Goal: Task Accomplishment & Management: Complete application form

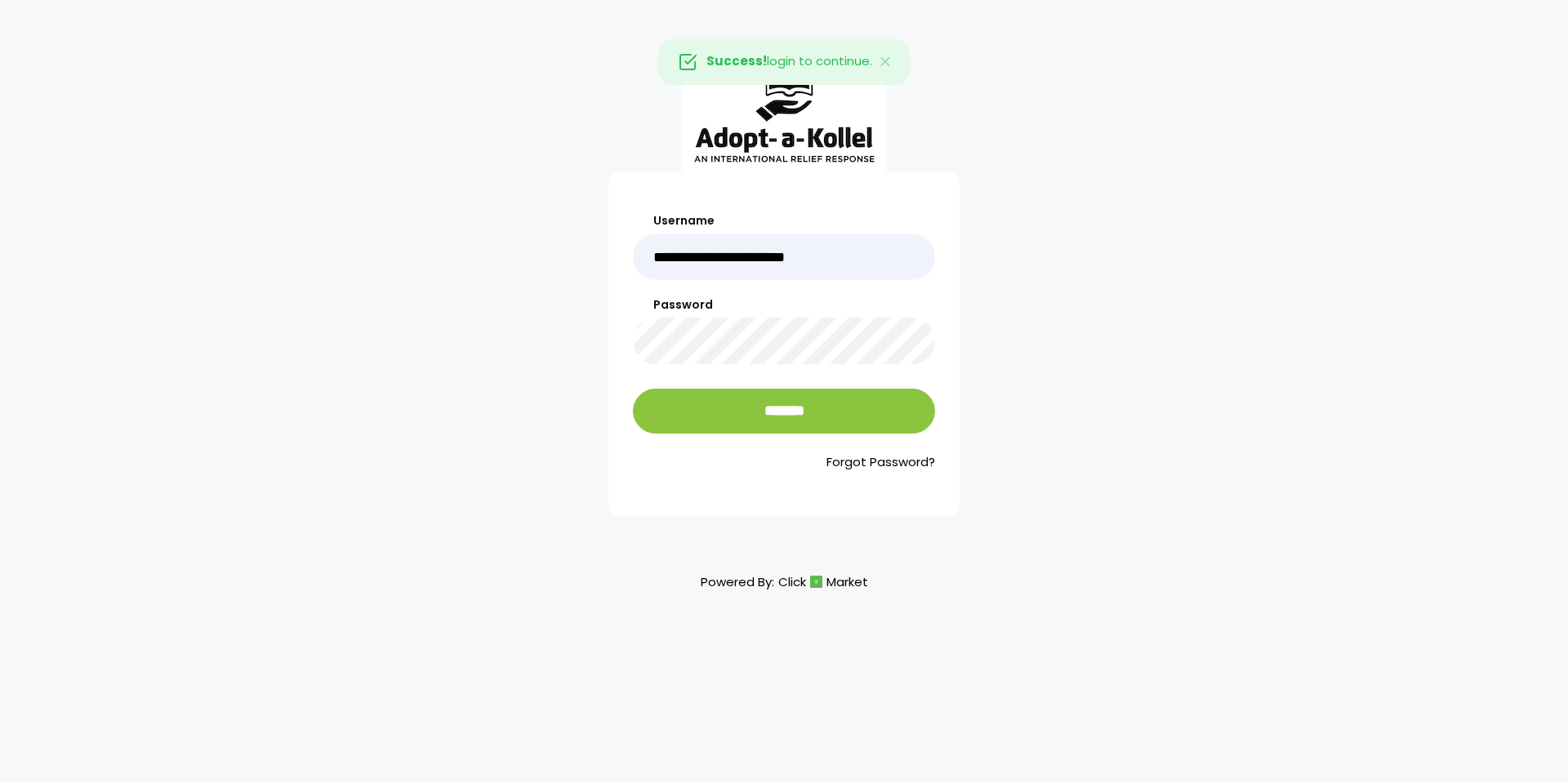
type input "**********"
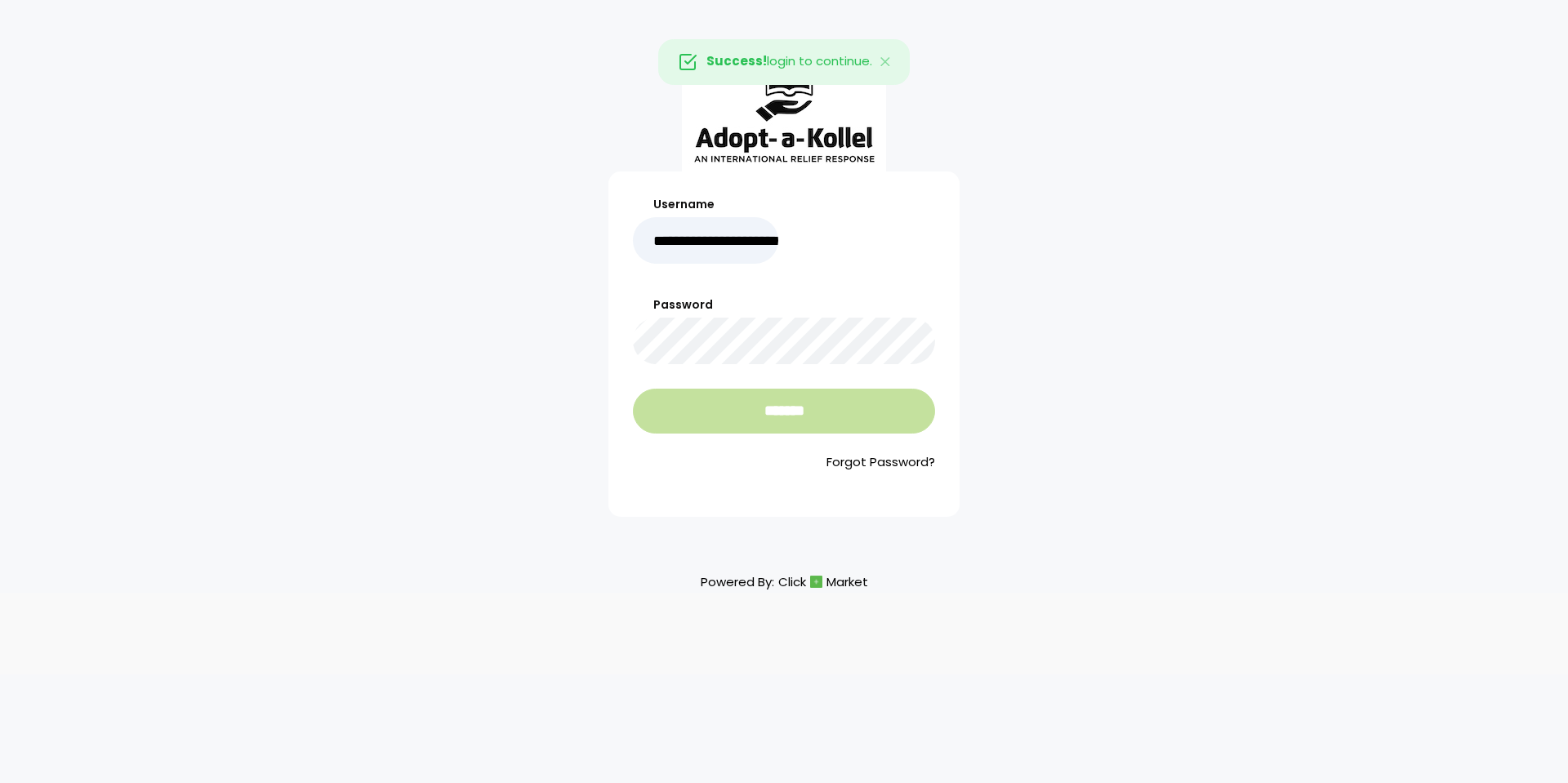
click at [785, 401] on input "*******" at bounding box center [784, 411] width 302 height 45
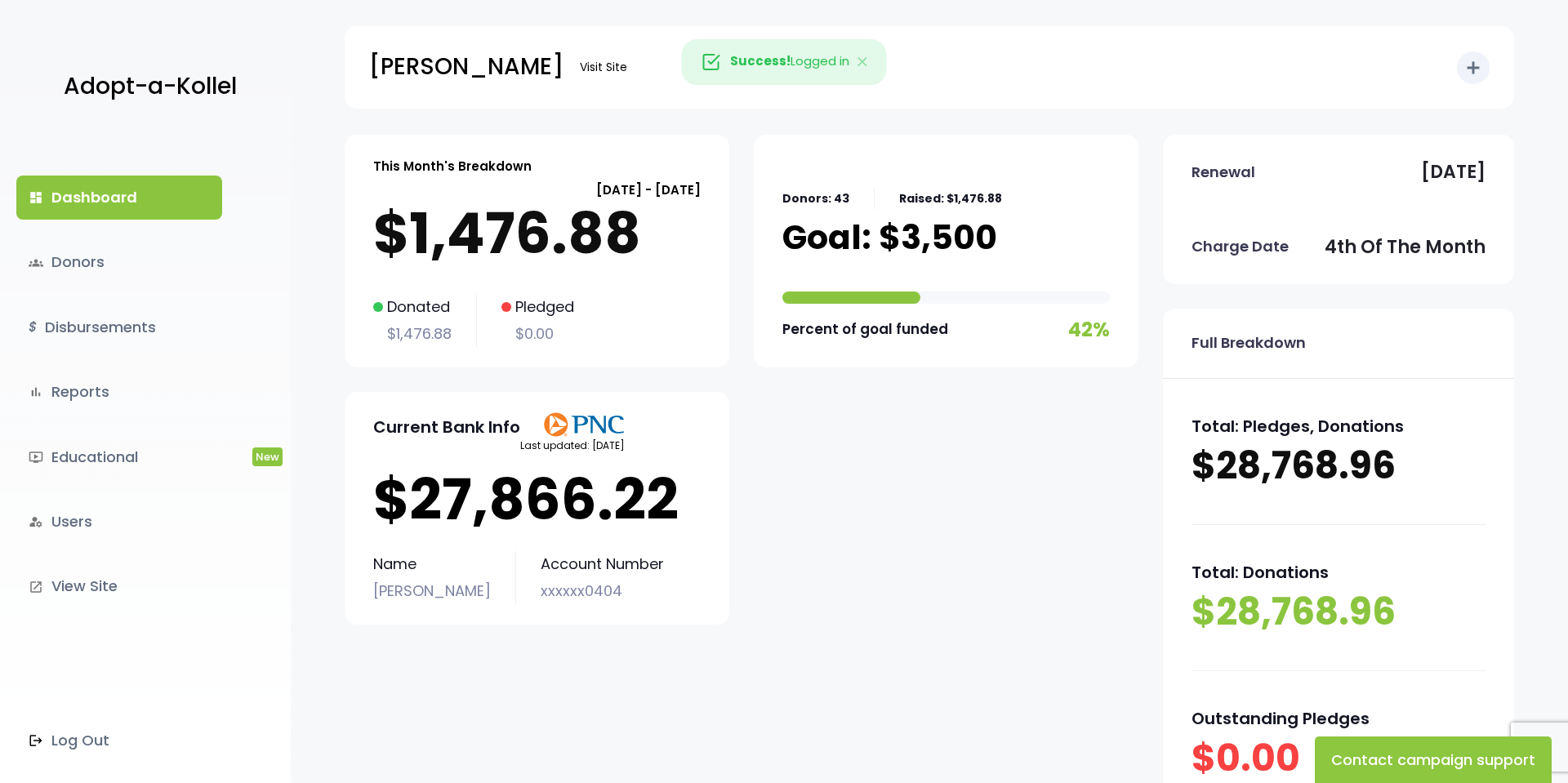
click at [591, 585] on p "xxxxxx0404" at bounding box center [602, 591] width 124 height 26
click at [136, 322] on link "$ Disbursements" at bounding box center [119, 327] width 205 height 44
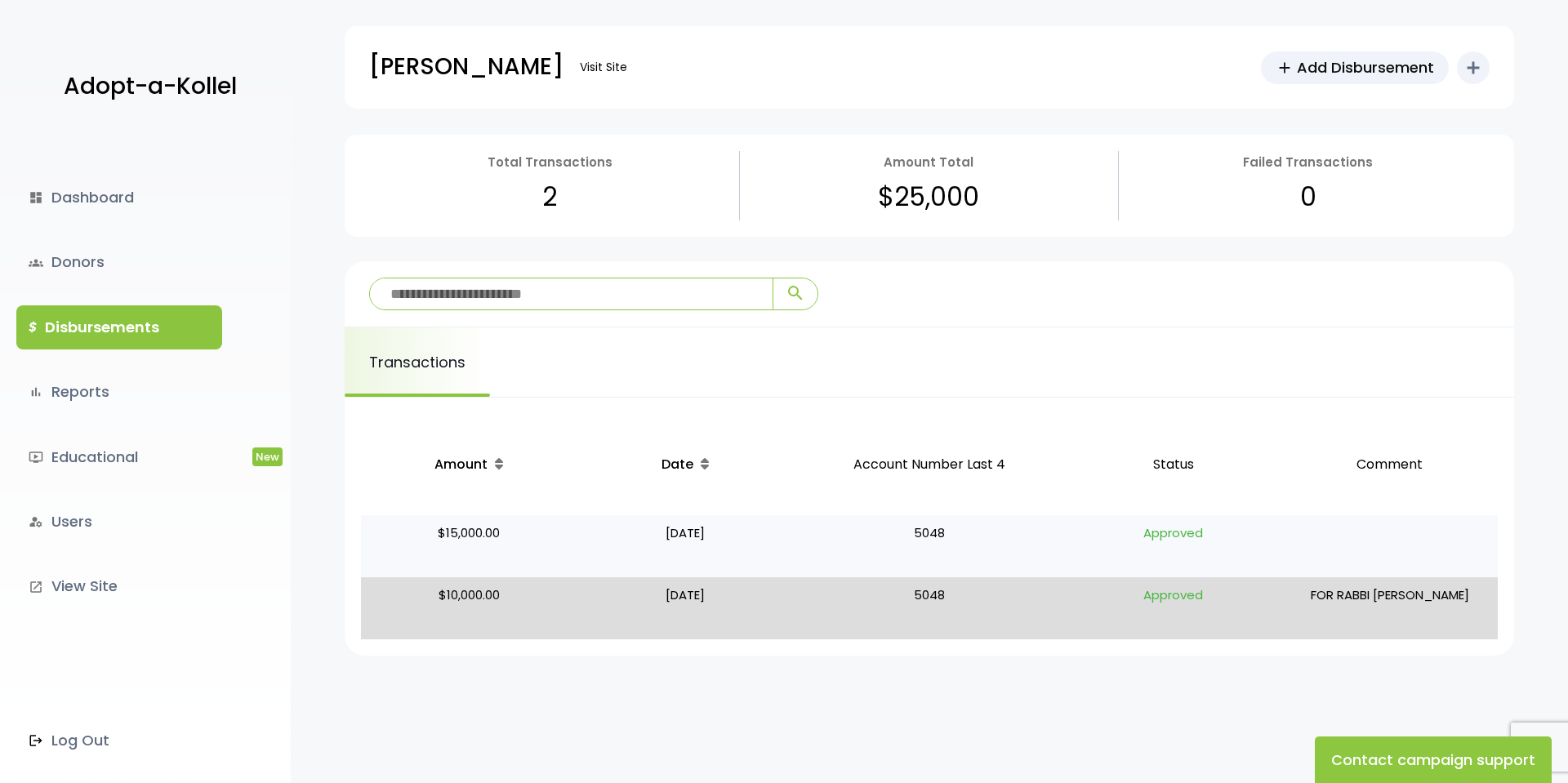
click at [1194, 540] on p "Approved" at bounding box center [1173, 546] width 203 height 49
drag, startPoint x: 945, startPoint y: 531, endPoint x: 926, endPoint y: 528, distance: 19.2
click at [945, 530] on p "5048" at bounding box center [930, 546] width 258 height 49
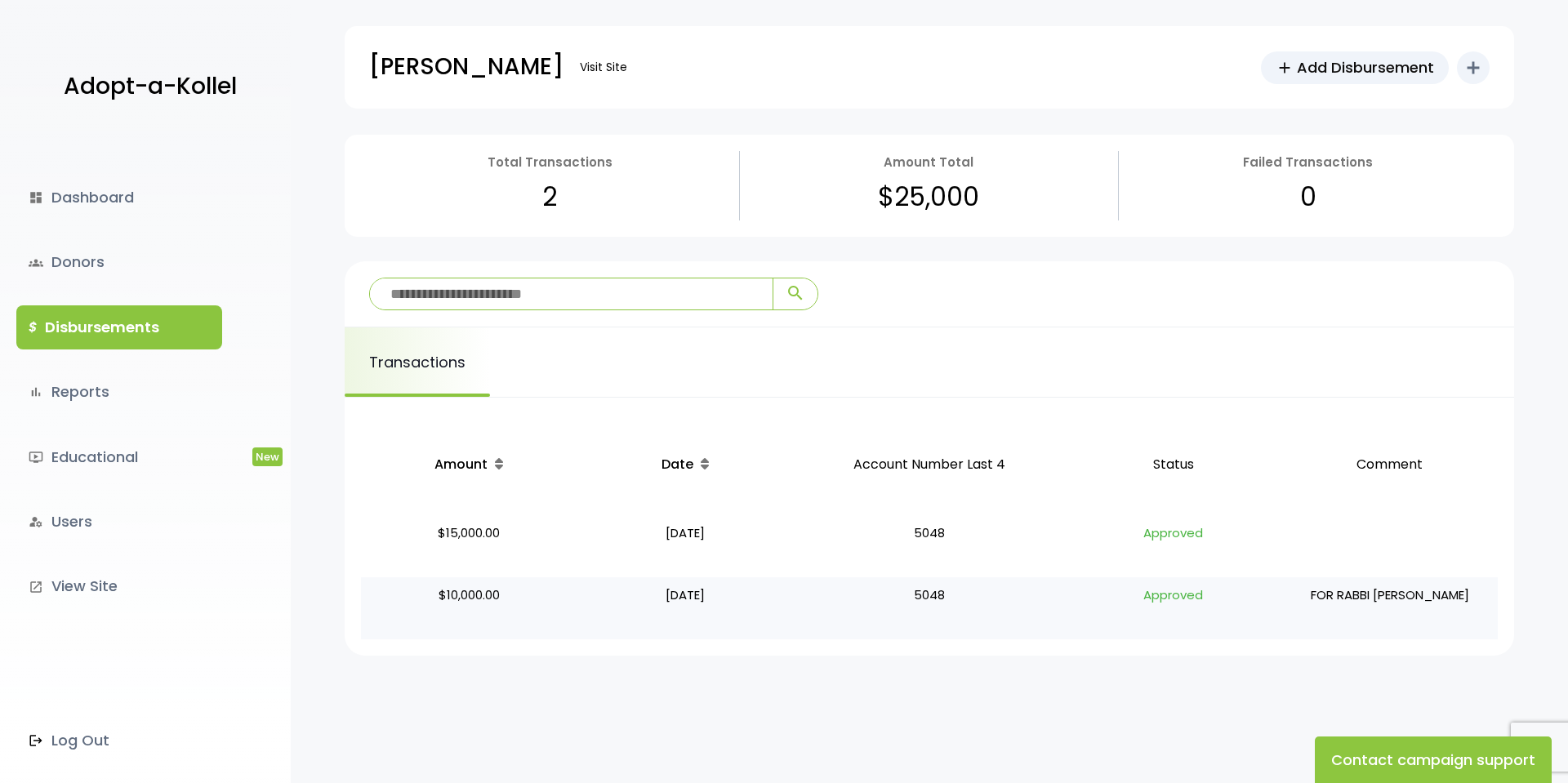
click at [1316, 596] on p "FOR RABBI EFRAIM COHEN" at bounding box center [1389, 608] width 203 height 49
drag, startPoint x: 1317, startPoint y: 596, endPoint x: 1434, endPoint y: 597, distance: 117.0
click at [1436, 597] on p "FOR RABBI EFRAIM COHEN" at bounding box center [1389, 608] width 203 height 49
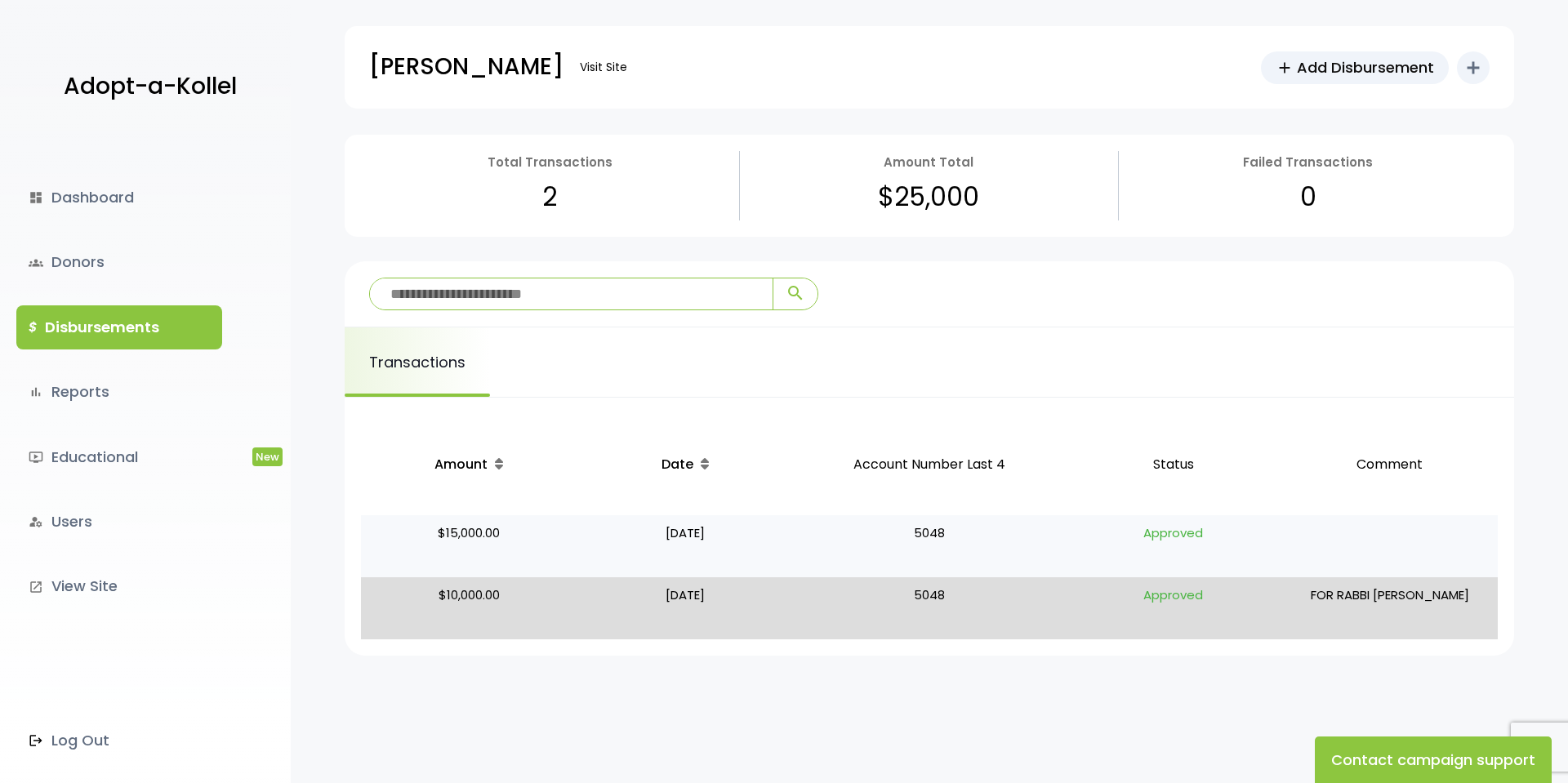
click at [1320, 551] on p at bounding box center [1389, 546] width 203 height 49
click at [478, 536] on p "$15,000.00" at bounding box center [470, 546] width 203 height 49
drag, startPoint x: 478, startPoint y: 536, endPoint x: 466, endPoint y: 522, distance: 18.4
click at [476, 535] on p "$15,000.00" at bounding box center [470, 546] width 203 height 49
click at [560, 545] on p "$15,000.00" at bounding box center [470, 546] width 203 height 49
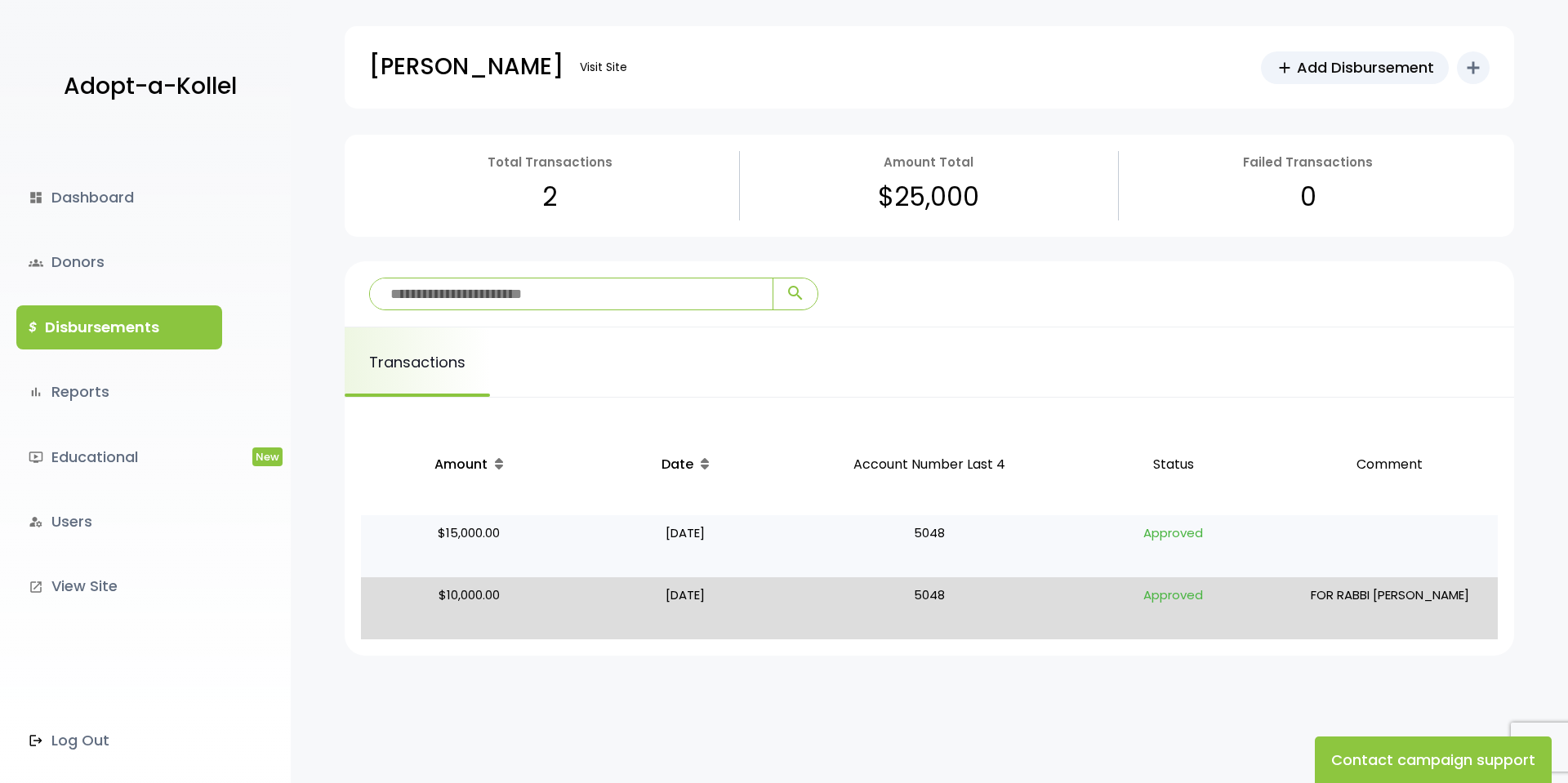
click at [560, 545] on p "$15,000.00" at bounding box center [470, 546] width 203 height 49
click at [656, 538] on p "09/22/25" at bounding box center [686, 546] width 203 height 49
click at [657, 539] on p "09/22/25" at bounding box center [686, 546] width 203 height 49
click at [1163, 532] on p "Approved" at bounding box center [1173, 546] width 203 height 49
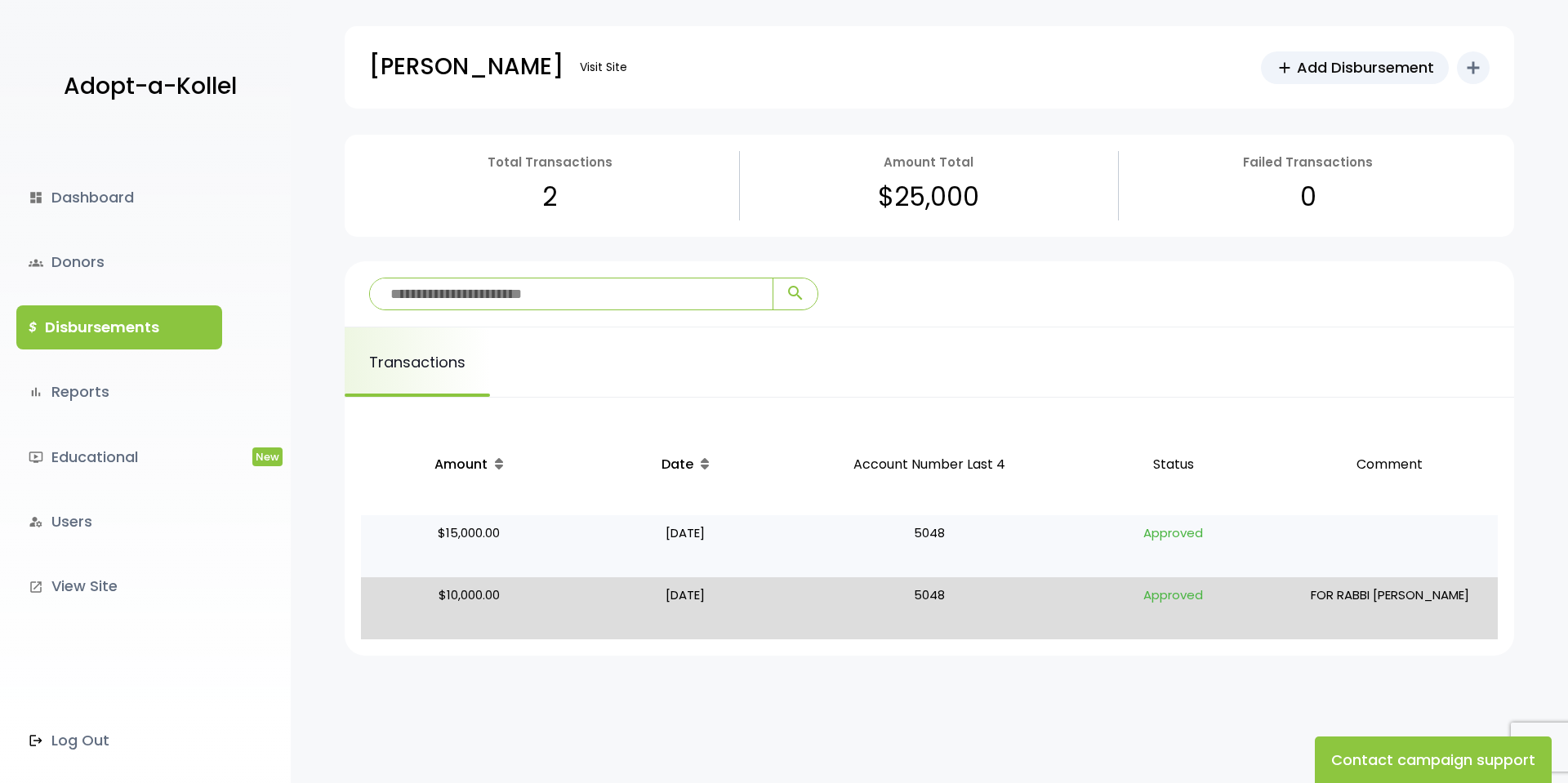
click at [924, 528] on p "5048" at bounding box center [930, 546] width 258 height 49
click at [1371, 62] on span "Add Disbursement" at bounding box center [1366, 68] width 138 height 22
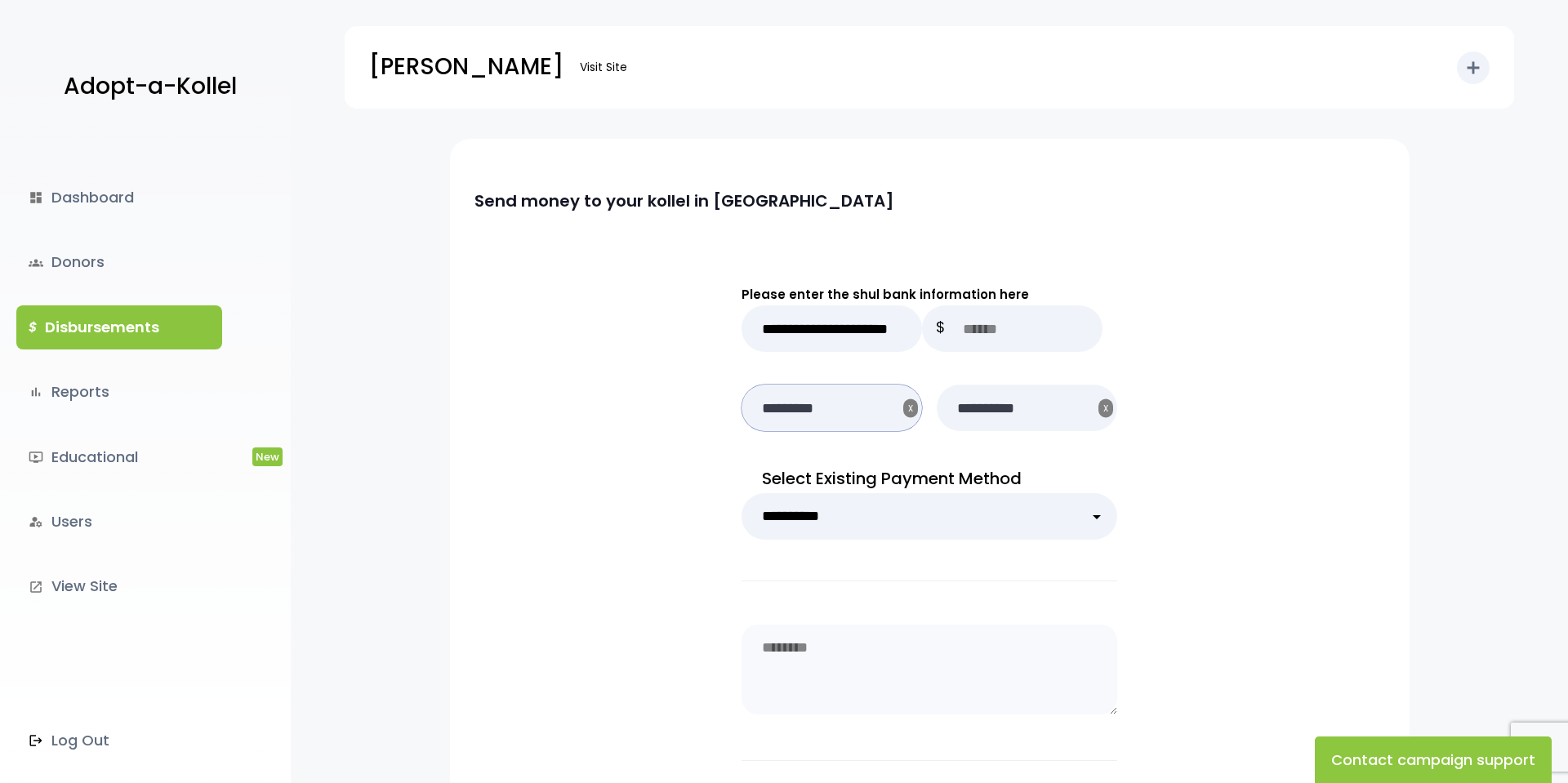
drag, startPoint x: 834, startPoint y: 407, endPoint x: 939, endPoint y: 404, distance: 105.0
click at [835, 407] on input "*********" at bounding box center [832, 408] width 181 height 47
select select
click at [1059, 406] on input "**********" at bounding box center [1026, 408] width 181 height 47
click at [1193, 435] on div "**********" at bounding box center [930, 558] width 960 height 686
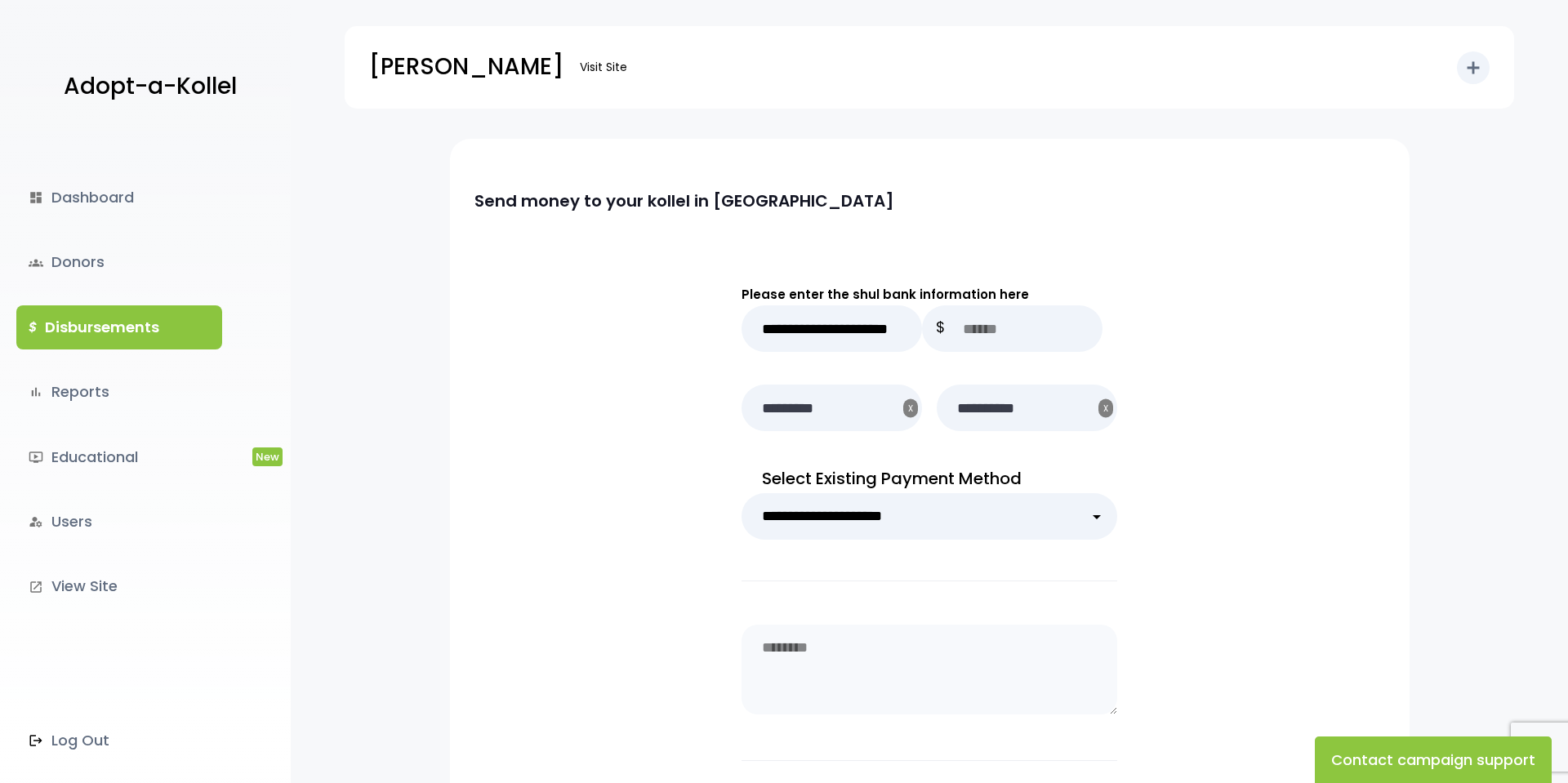
click at [88, 329] on link "$ Disbursements" at bounding box center [119, 327] width 205 height 44
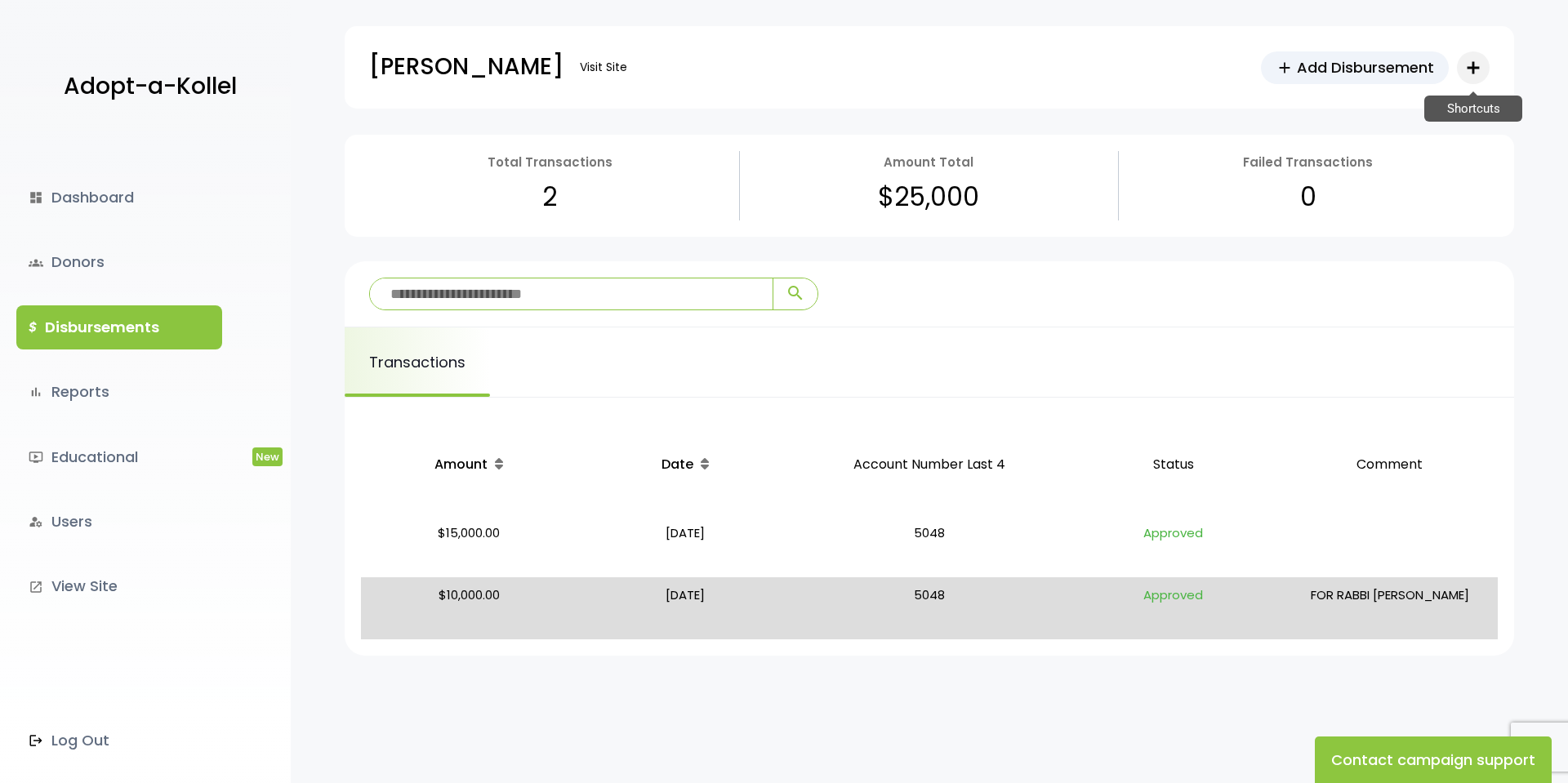
click at [1478, 61] on icon "add" at bounding box center [1473, 68] width 20 height 20
drag, startPoint x: 1479, startPoint y: 61, endPoint x: 1460, endPoint y: 61, distance: 19.0
click at [1479, 61] on icon "add" at bounding box center [1473, 68] width 28 height 28
click at [1290, 71] on span "add" at bounding box center [1285, 68] width 18 height 18
drag, startPoint x: 657, startPoint y: 533, endPoint x: 773, endPoint y: 534, distance: 116.0
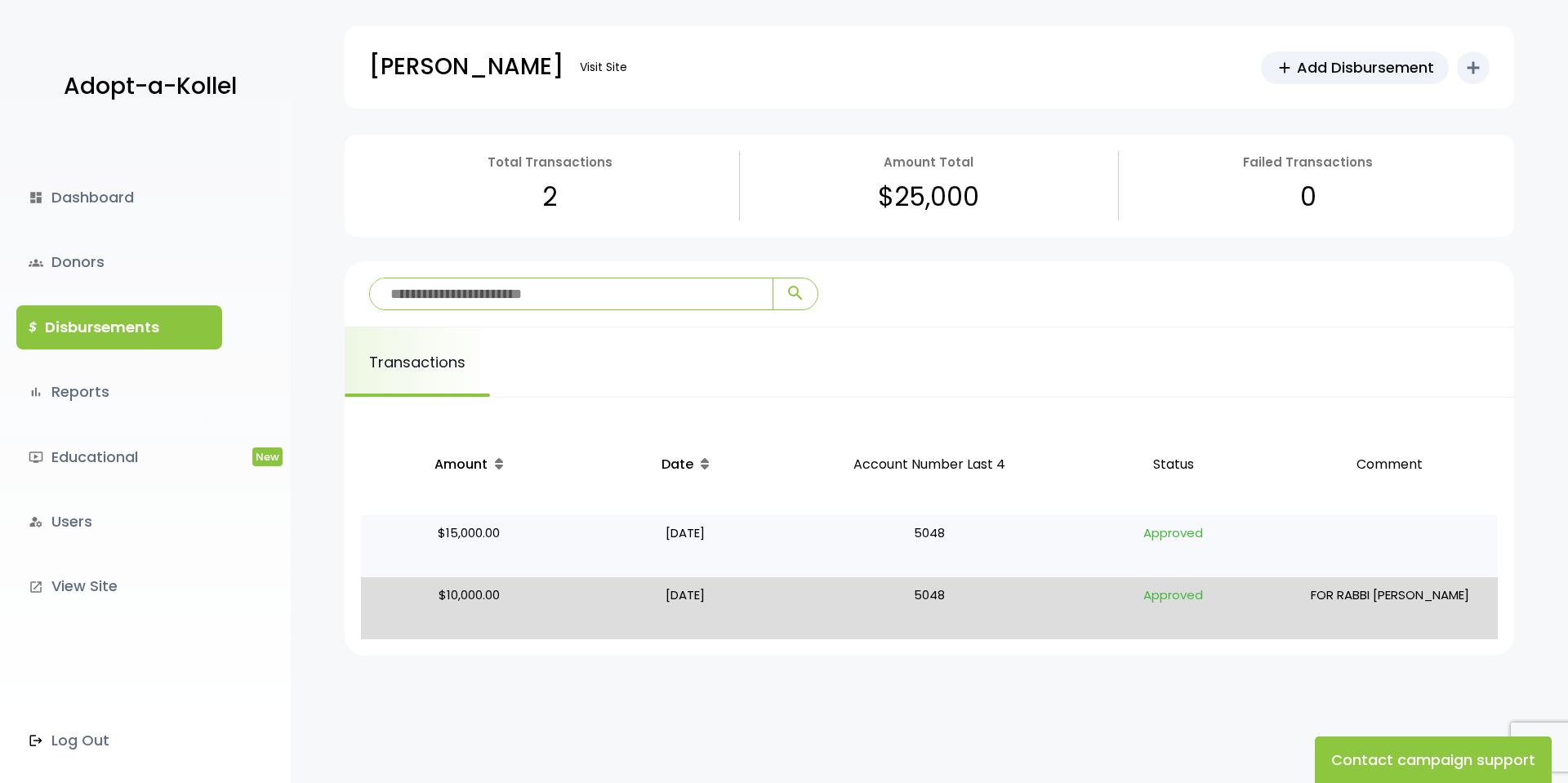
click at [755, 534] on p "[DATE]" at bounding box center [686, 546] width 203 height 49
click at [922, 532] on p "5048" at bounding box center [930, 546] width 258 height 49
click at [506, 528] on p "$15,000.00" at bounding box center [470, 546] width 203 height 49
drag, startPoint x: 440, startPoint y: 532, endPoint x: 1252, endPoint y: 557, distance: 812.4
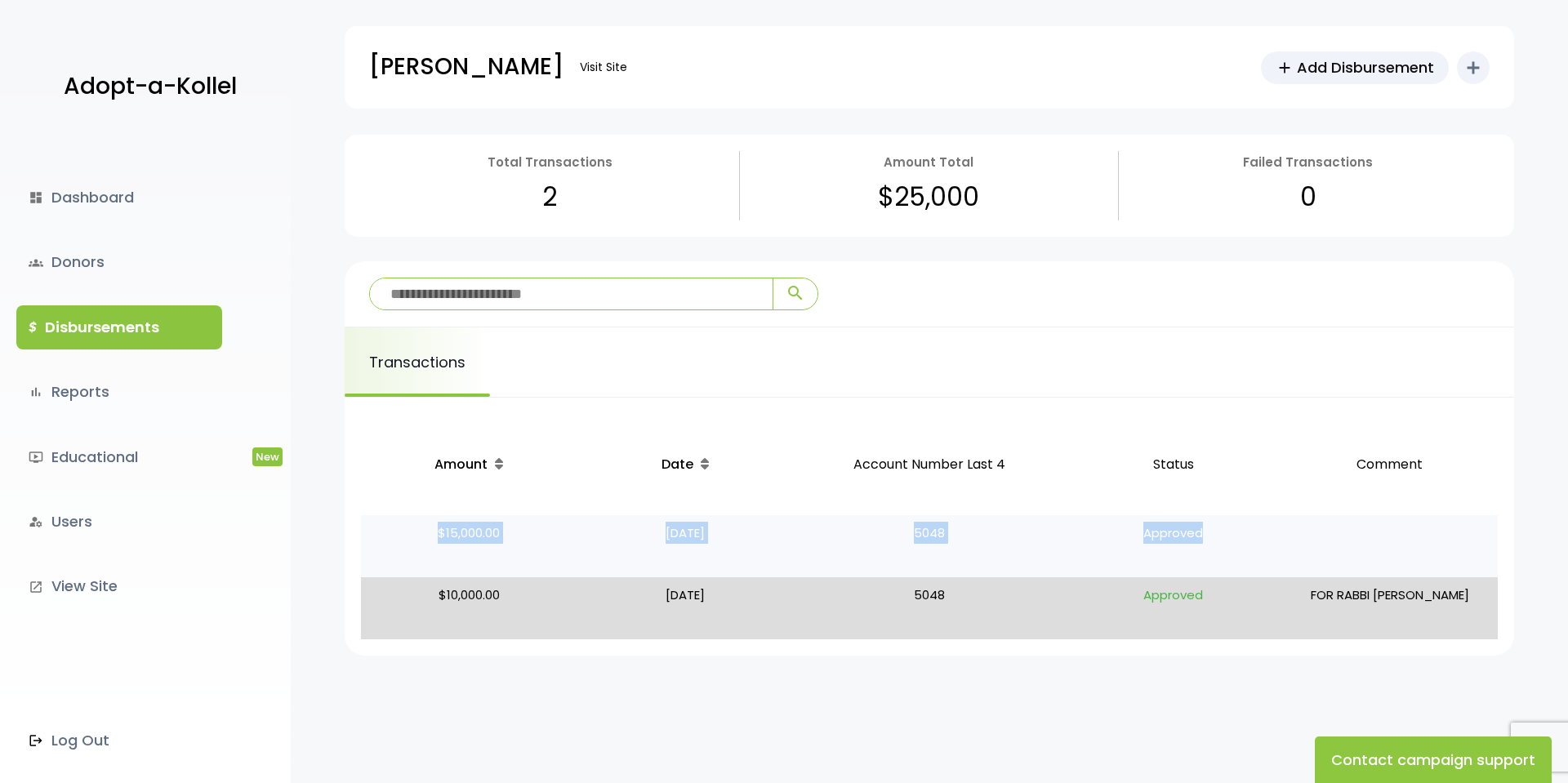
click at [1256, 558] on tr "$15,000.00 09/22/25 5048 Approved" at bounding box center [930, 547] width 1137 height 62
click at [1251, 557] on p "Approved" at bounding box center [1173, 546] width 203 height 49
drag, startPoint x: 1234, startPoint y: 535, endPoint x: 438, endPoint y: 539, distance: 796.0
click at [439, 542] on tr "$15,000.00 09/22/25 5048 Approved" at bounding box center [930, 547] width 1137 height 62
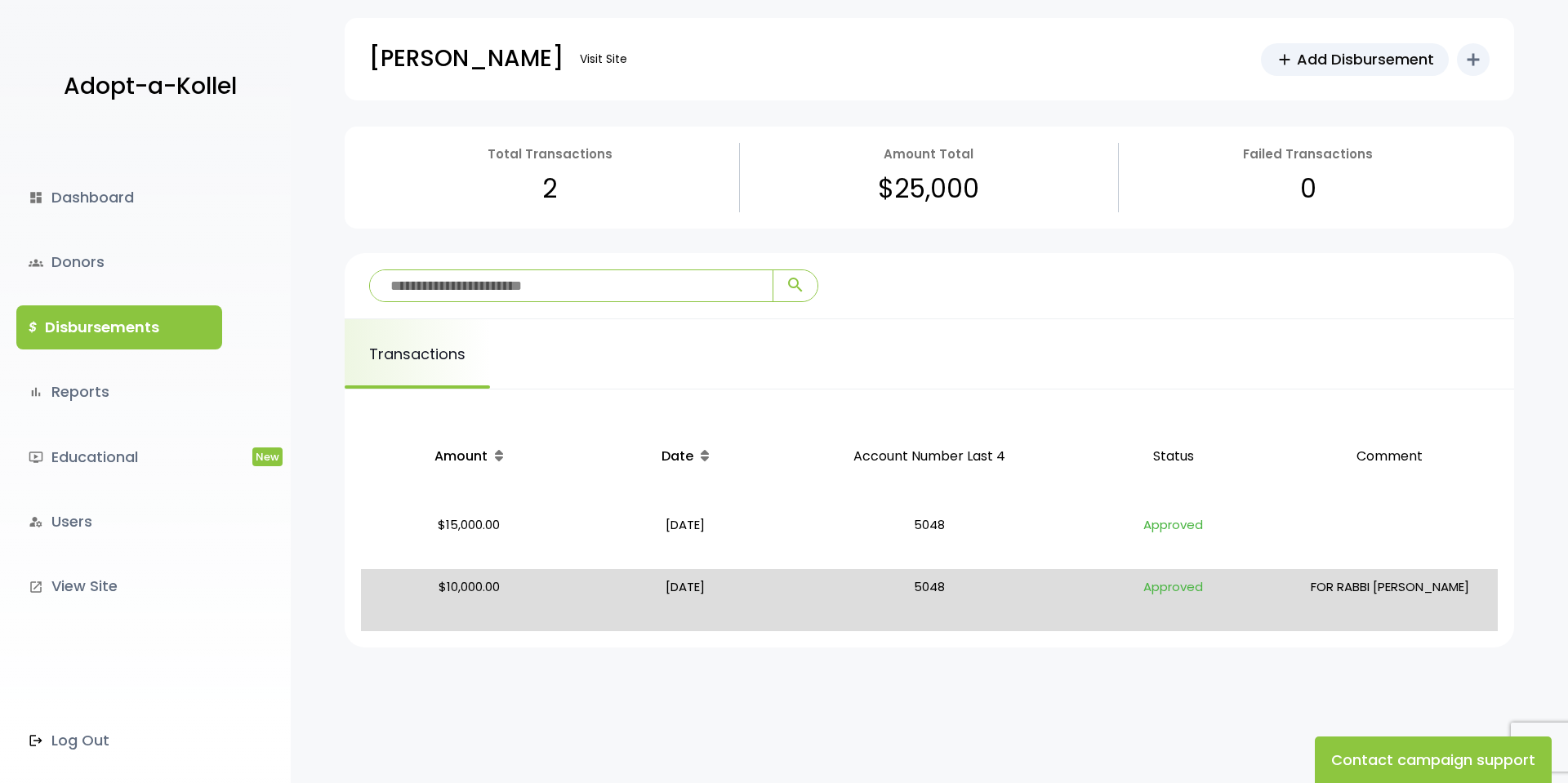
click at [688, 675] on div "Total Transactions 2 Amount Total $25,000 Failed Transactions 0 search search T…" at bounding box center [930, 495] width 1278 height 737
click at [1379, 59] on span "Add Disbursement" at bounding box center [1366, 59] width 138 height 22
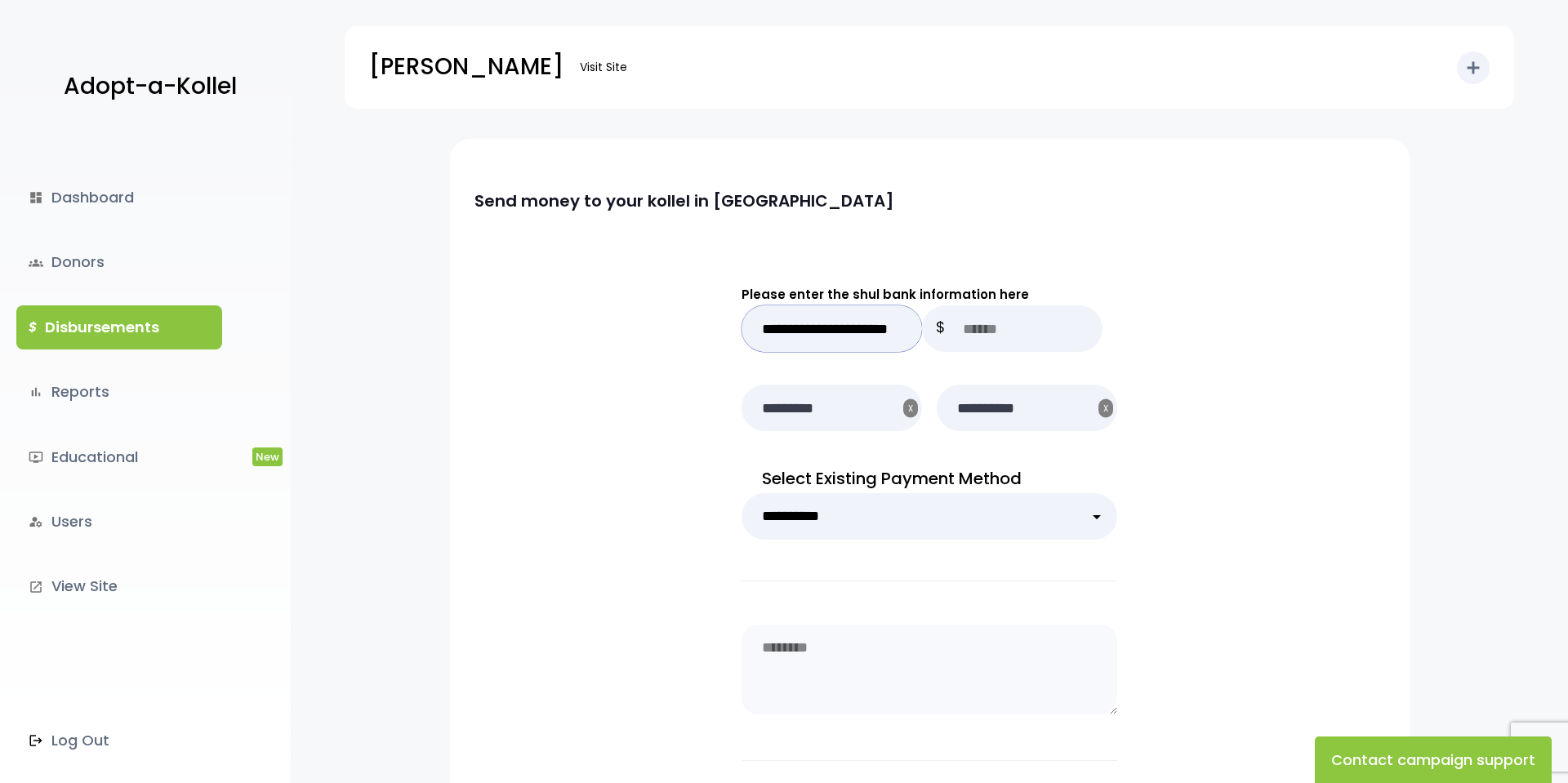
click at [844, 330] on input "**********" at bounding box center [832, 328] width 181 height 47
drag, startPoint x: 1014, startPoint y: 331, endPoint x: 867, endPoint y: 386, distance: 157.0
click at [1014, 331] on input "text" at bounding box center [1012, 327] width 181 height 47
click at [803, 406] on input "*********" at bounding box center [832, 406] width 181 height 47
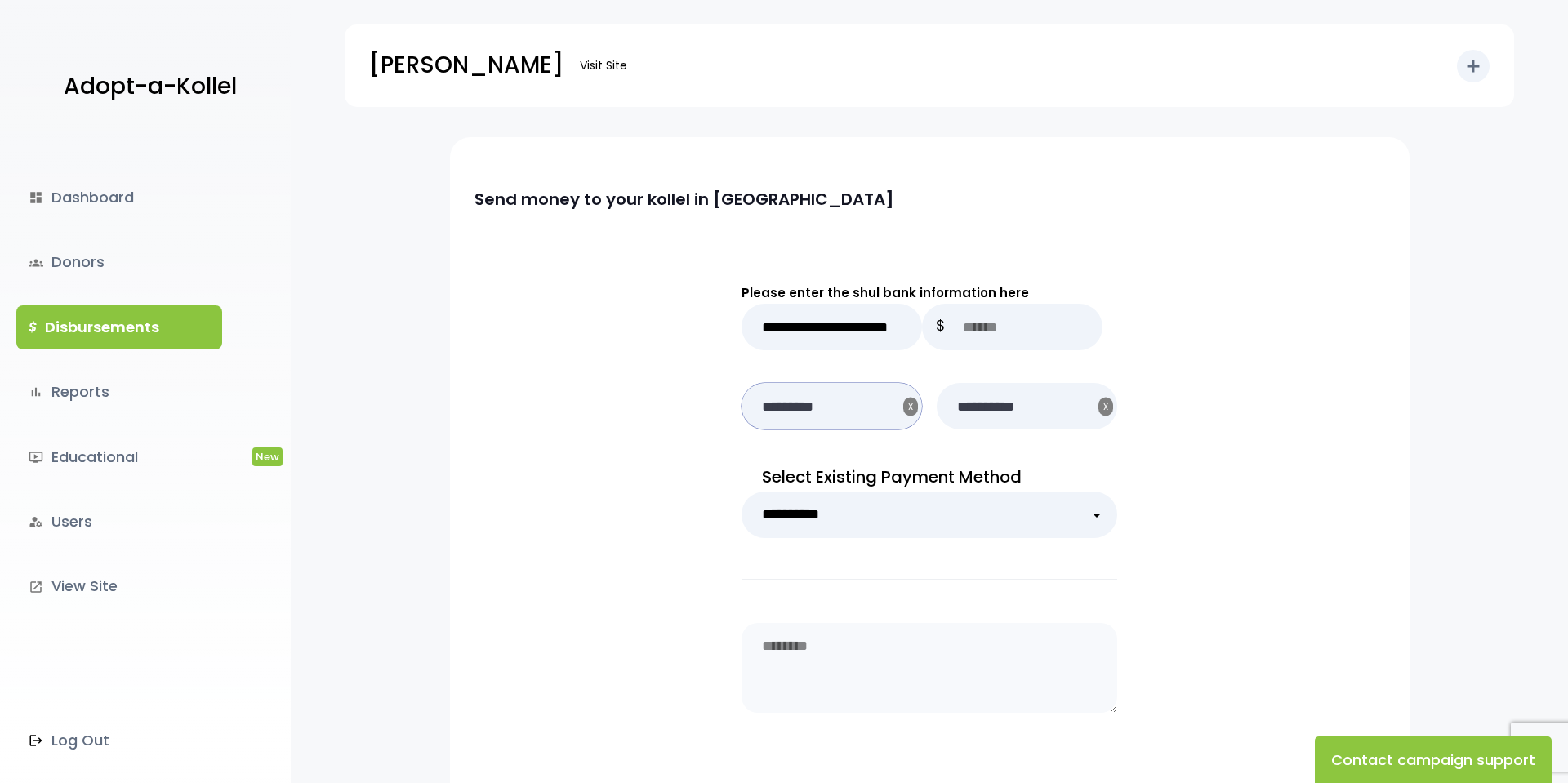
select select
click at [992, 415] on input "**********" at bounding box center [1026, 406] width 181 height 47
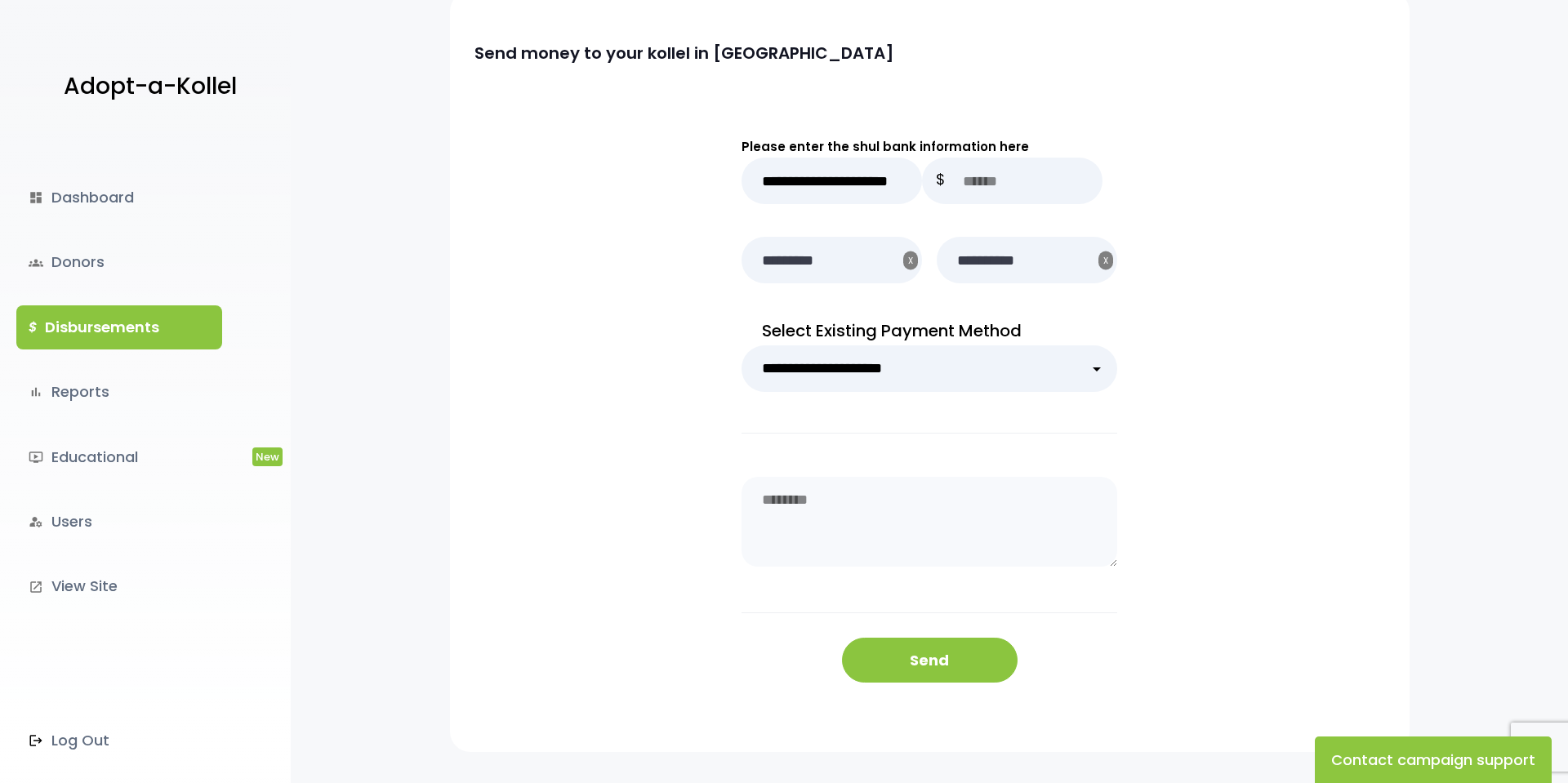
scroll to position [151, 0]
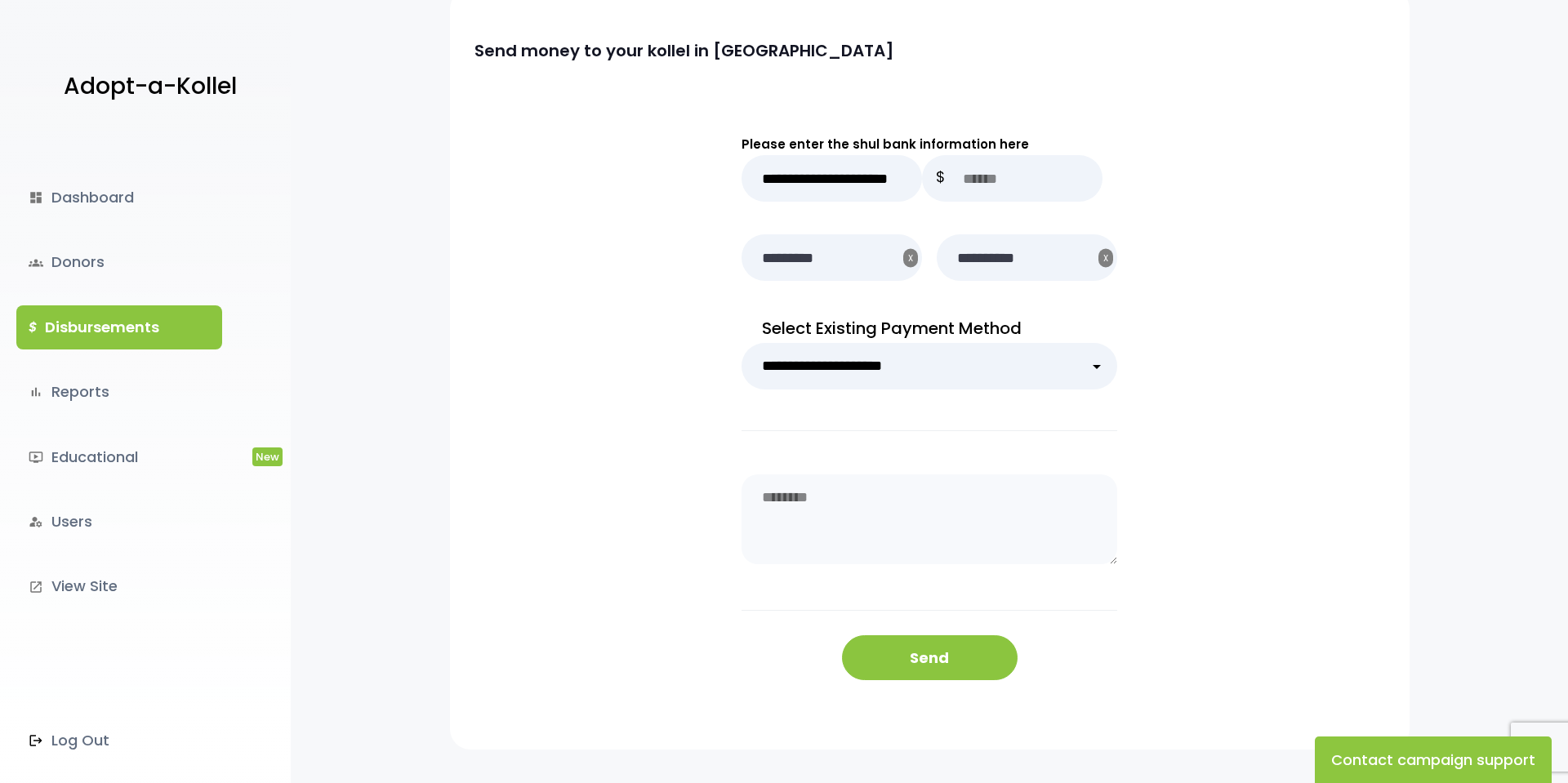
click at [114, 325] on link "$ Disbursements" at bounding box center [119, 327] width 205 height 44
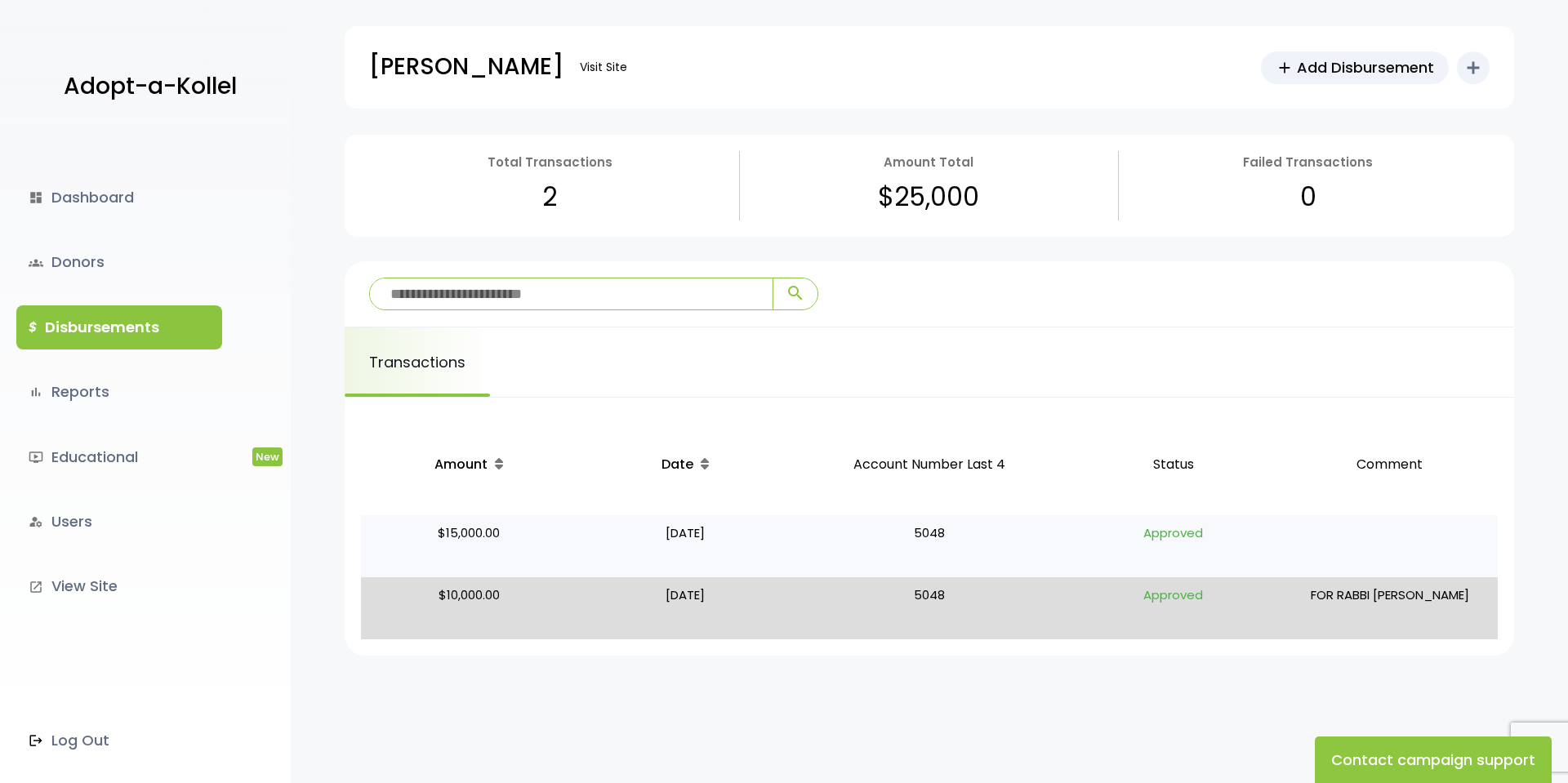
click at [927, 529] on p "5048" at bounding box center [930, 546] width 258 height 49
drag, startPoint x: 927, startPoint y: 529, endPoint x: 797, endPoint y: 518, distance: 130.5
click at [927, 529] on p "5048" at bounding box center [930, 546] width 258 height 49
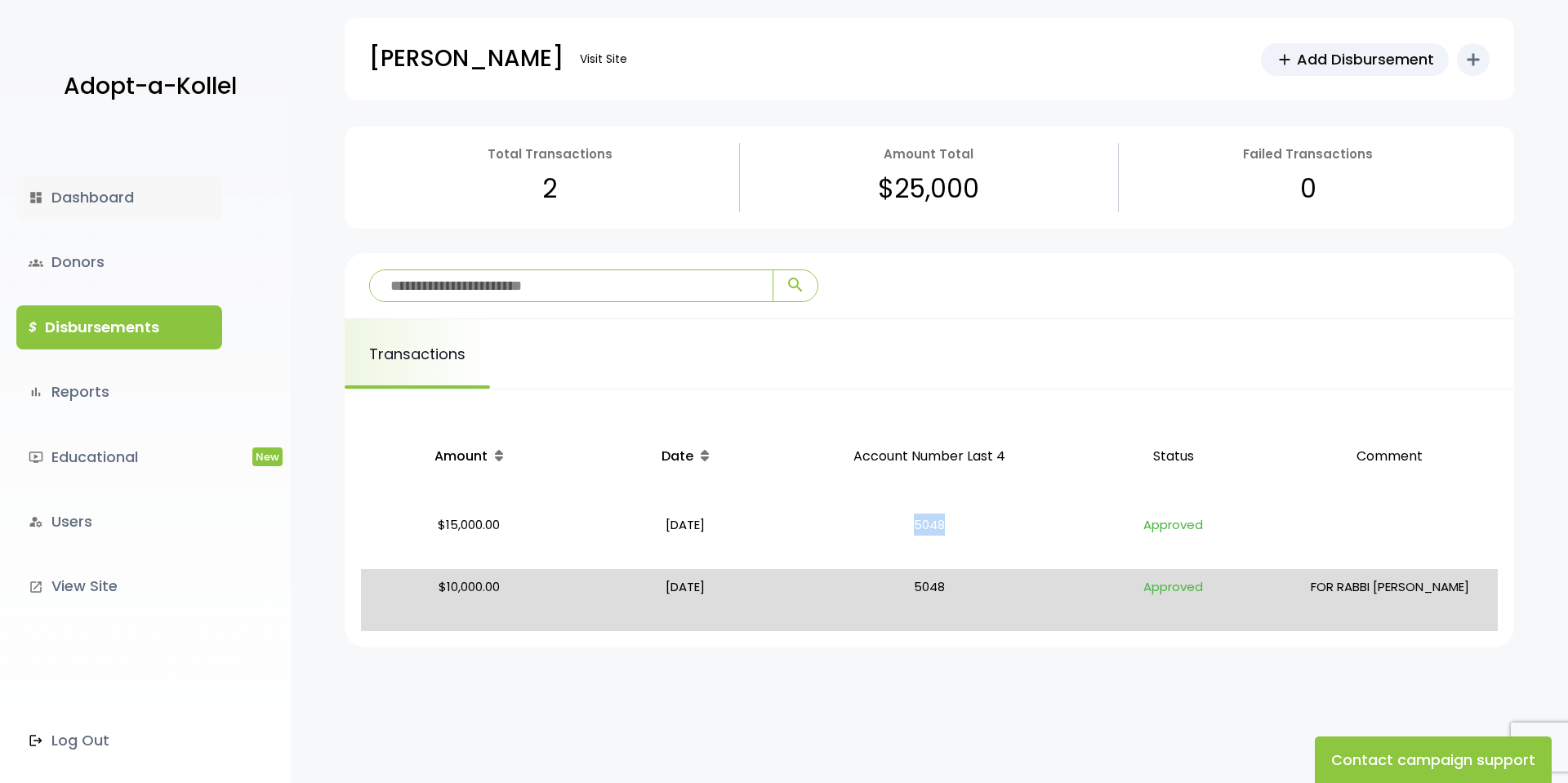
click at [84, 196] on link "dashboard Dashboard" at bounding box center [119, 197] width 205 height 44
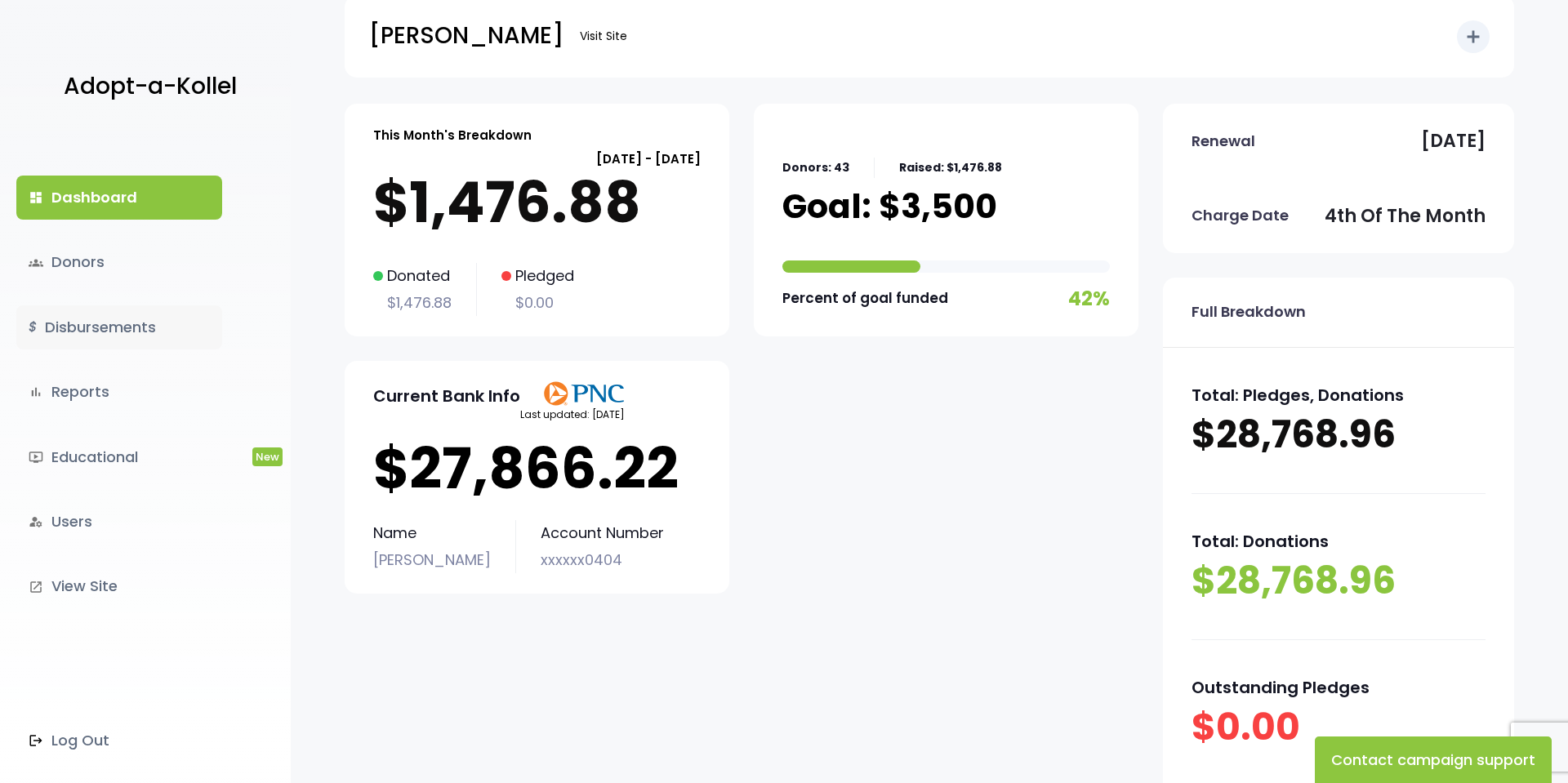
scroll to position [29, 0]
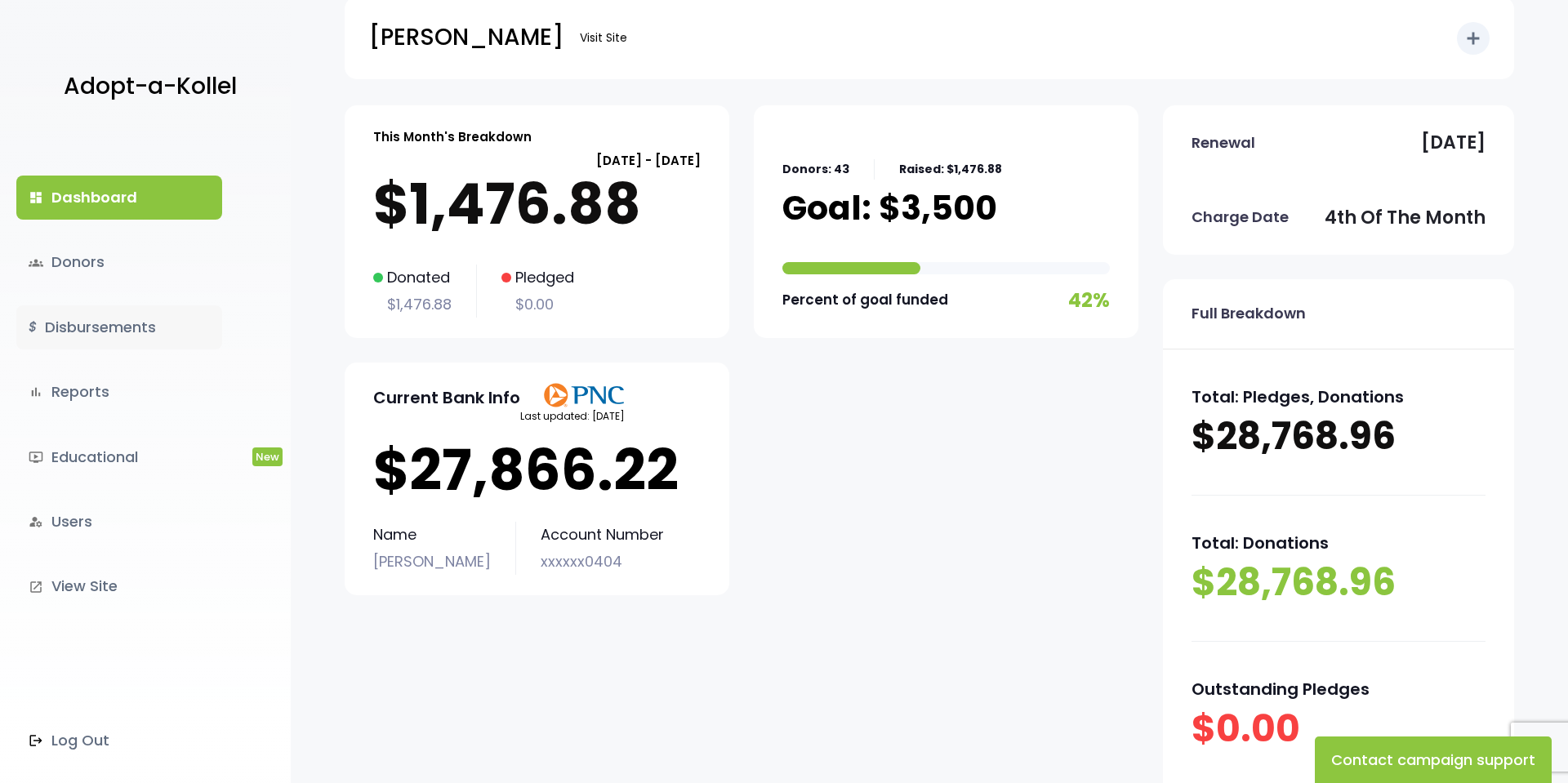
click at [133, 323] on link "$ Disbursements" at bounding box center [119, 327] width 205 height 44
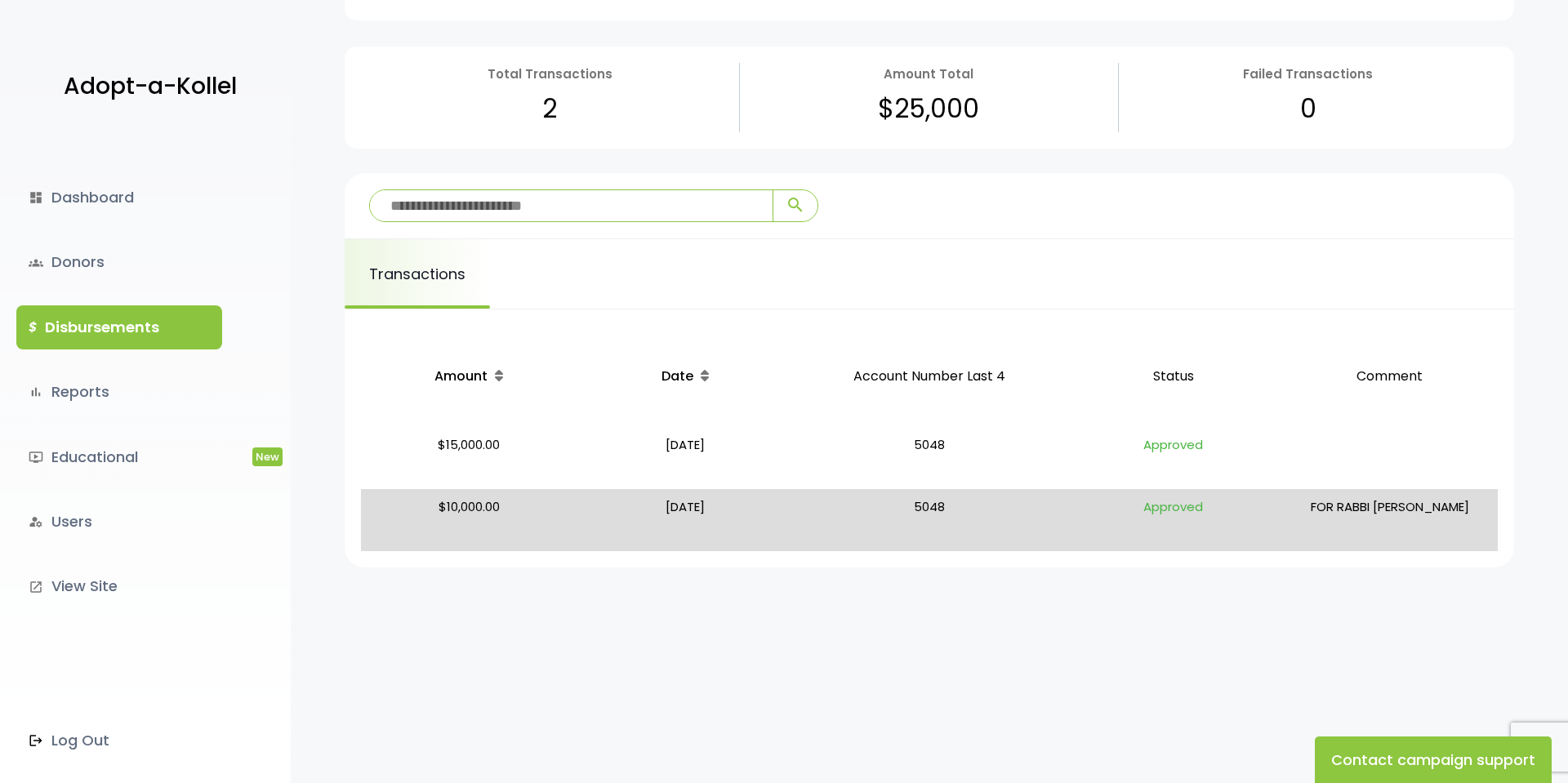
scroll to position [93, 0]
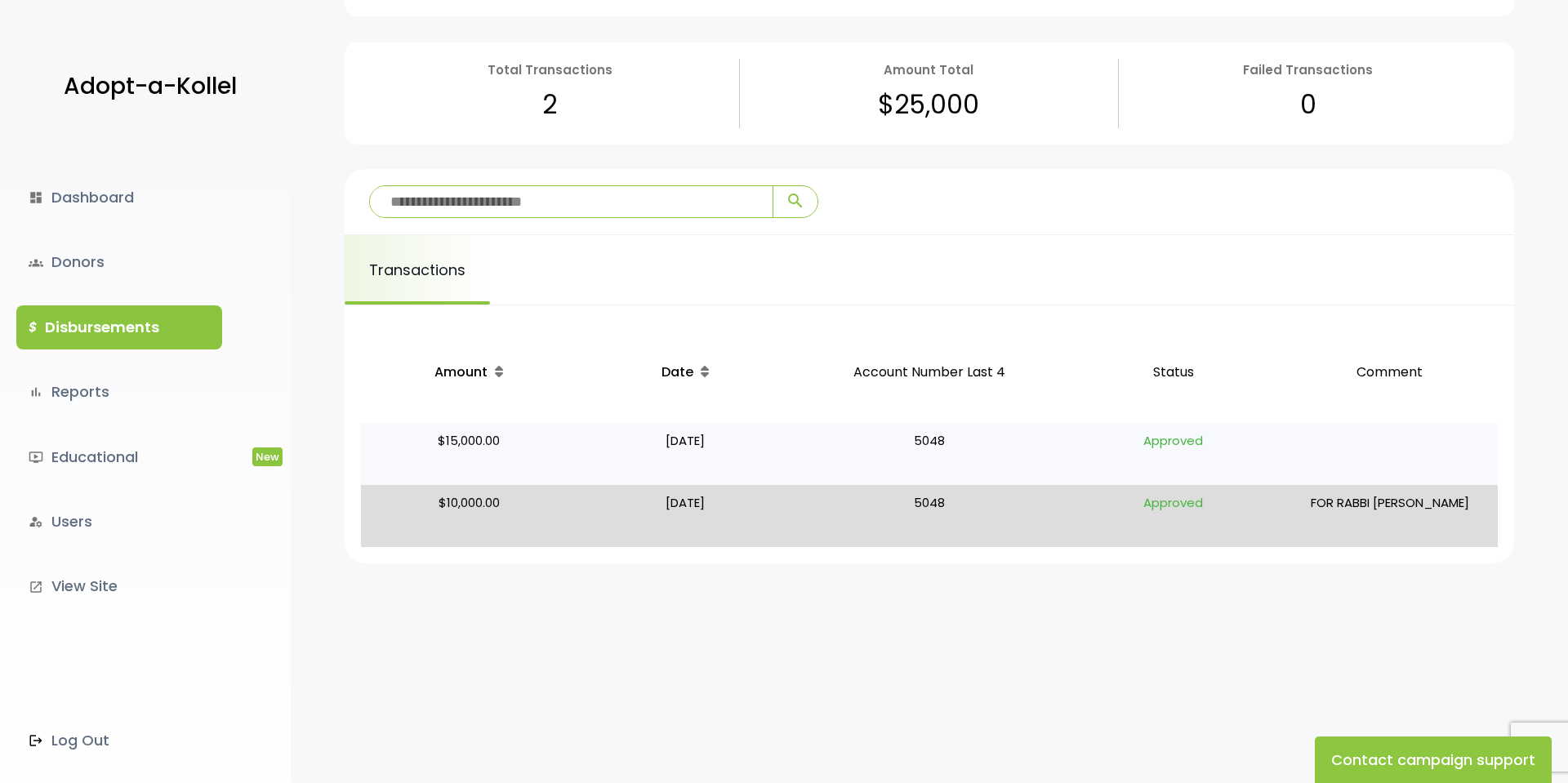
drag, startPoint x: 1152, startPoint y: 444, endPoint x: 1062, endPoint y: 455, distance: 90.7
click at [1152, 444] on p "Approved" at bounding box center [1173, 454] width 203 height 49
click at [717, 455] on p "[DATE]" at bounding box center [686, 454] width 203 height 49
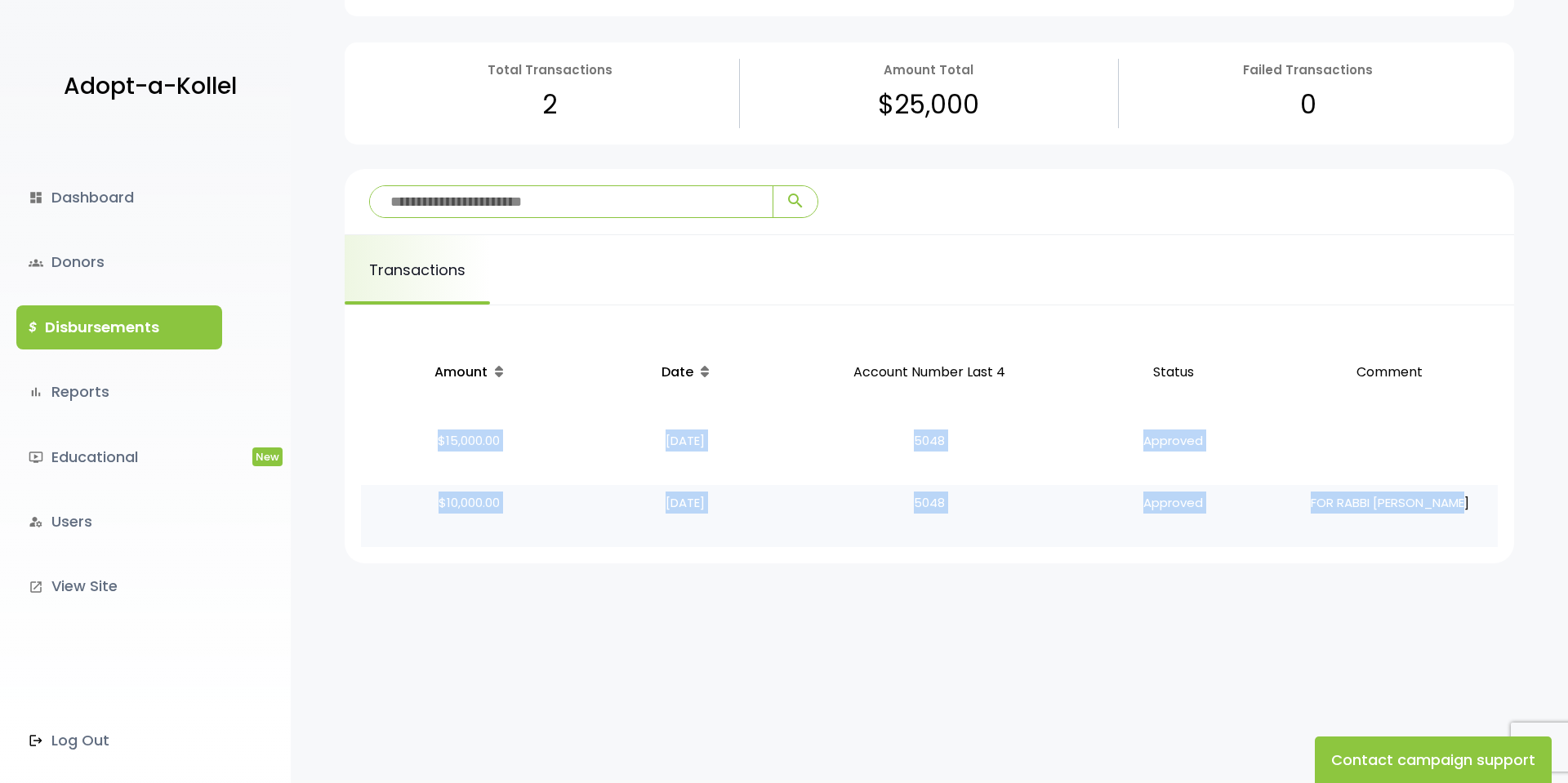
drag, startPoint x: 440, startPoint y: 439, endPoint x: 1438, endPoint y: 518, distance: 1001.1
click at [1441, 519] on tbody "$15,000.00 [DATE] 5048 Approved $10,000.00 [DATE] 5048 Approved FOR RABBI [PERS…" at bounding box center [930, 485] width 1137 height 124
drag, startPoint x: 1435, startPoint y: 517, endPoint x: 1426, endPoint y: 514, distance: 9.5
click at [1434, 517] on p "FOR RABBI [PERSON_NAME]" at bounding box center [1389, 516] width 203 height 49
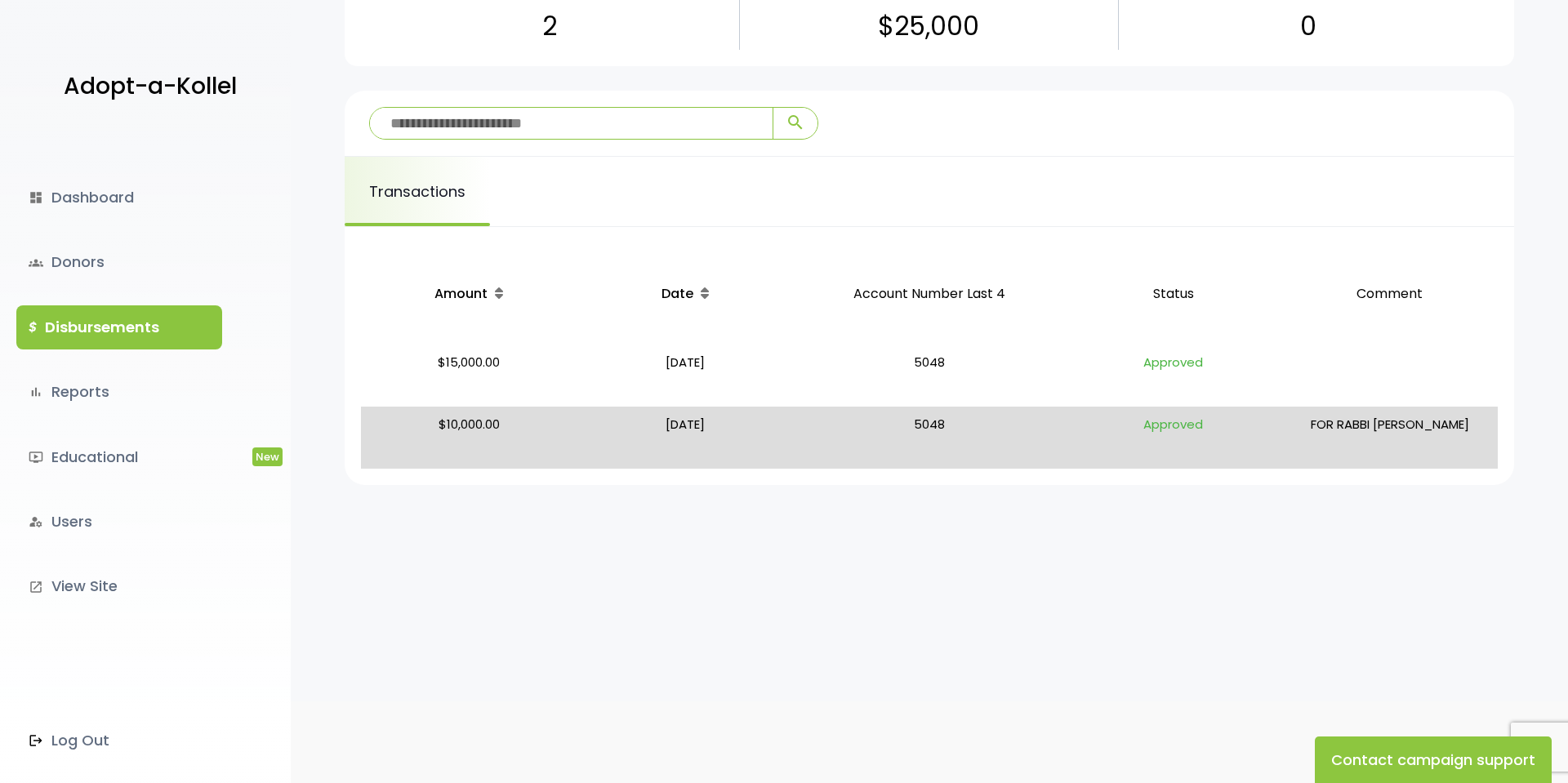
scroll to position [171, 0]
